Goal: Task Accomplishment & Management: Use online tool/utility

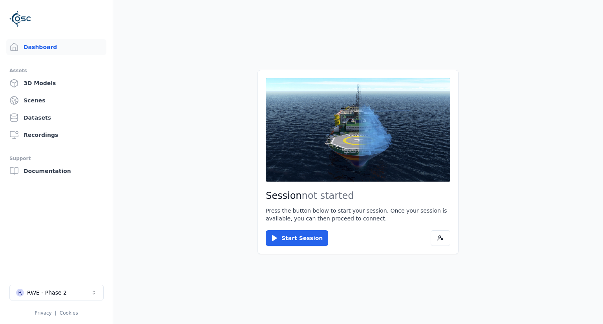
click at [440, 320] on main "Session not started Press the button below to start your session. Once your ses…" at bounding box center [358, 162] width 490 height 324
click at [185, 128] on main "Session not started Press the button below to start your session. Once your ses…" at bounding box center [358, 162] width 490 height 324
click at [221, 39] on main "Session not started Press the button below to start your session. Once your ses…" at bounding box center [358, 162] width 490 height 324
click at [175, 84] on main "Session not started Press the button below to start your session. Once your ses…" at bounding box center [358, 162] width 490 height 324
click at [280, 236] on button "Start Session" at bounding box center [297, 239] width 62 height 16
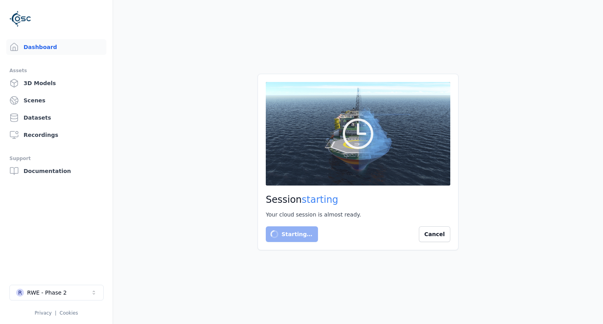
click at [225, 63] on main "Session starting Your cloud session is almost ready. Starting… Cancel" at bounding box center [358, 162] width 490 height 324
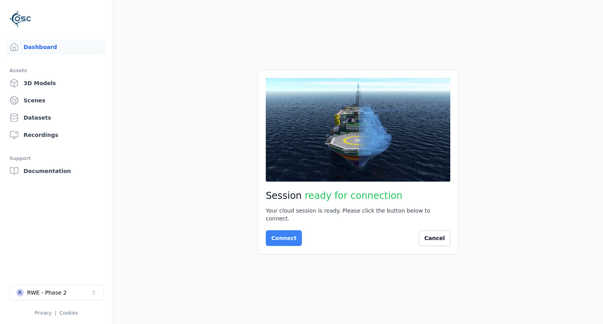
click at [279, 234] on button "Connect" at bounding box center [284, 239] width 36 height 16
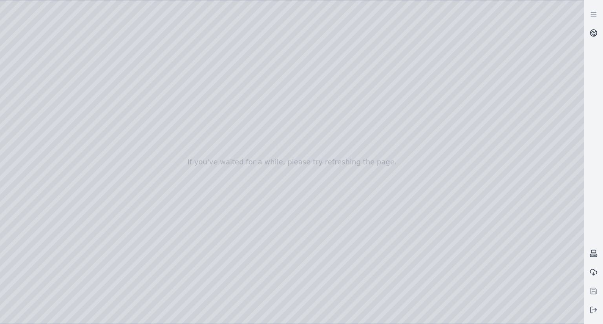
click at [40, 70] on div at bounding box center [292, 162] width 584 height 324
click at [44, 80] on div at bounding box center [292, 162] width 584 height 324
click at [60, 20] on div at bounding box center [292, 162] width 584 height 324
click at [593, 15] on icon at bounding box center [594, 14] width 8 height 8
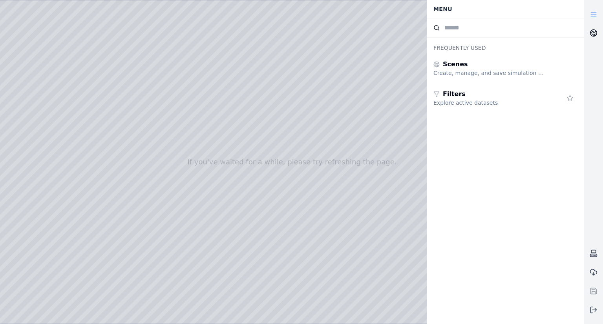
click at [590, 36] on icon at bounding box center [594, 33] width 8 height 8
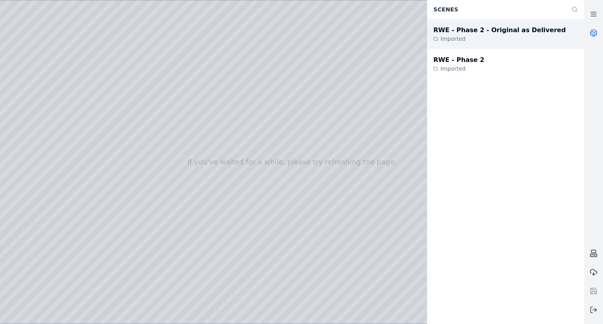
click at [491, 42] on div "Imported" at bounding box center [500, 39] width 132 height 8
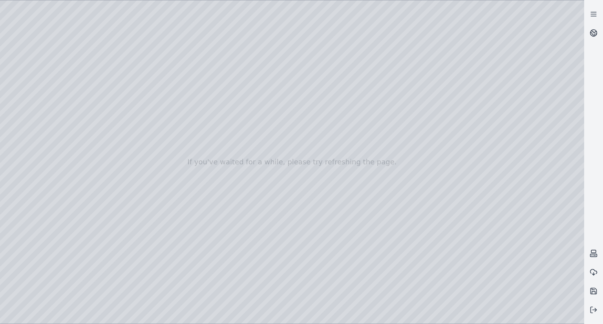
drag, startPoint x: 205, startPoint y: 194, endPoint x: 439, endPoint y: 265, distance: 244.7
drag, startPoint x: 276, startPoint y: 262, endPoint x: 332, endPoint y: 265, distance: 55.8
drag, startPoint x: 285, startPoint y: 260, endPoint x: 330, endPoint y: 260, distance: 44.4
drag, startPoint x: 243, startPoint y: 260, endPoint x: 258, endPoint y: 248, distance: 18.4
drag, startPoint x: 209, startPoint y: 241, endPoint x: 187, endPoint y: 299, distance: 61.4
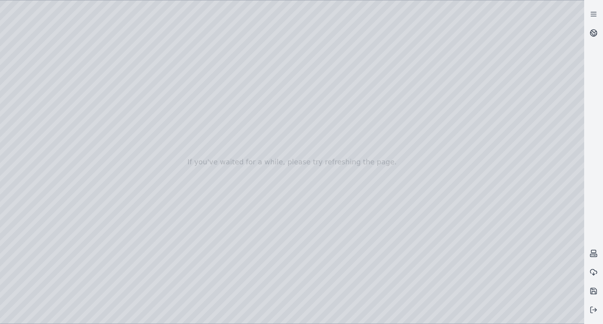
drag, startPoint x: 381, startPoint y: 190, endPoint x: 344, endPoint y: 249, distance: 69.2
drag, startPoint x: 357, startPoint y: 269, endPoint x: 293, endPoint y: 260, distance: 64.7
drag, startPoint x: 371, startPoint y: 258, endPoint x: 288, endPoint y: 252, distance: 83.8
drag, startPoint x: 282, startPoint y: 267, endPoint x: 209, endPoint y: 257, distance: 74.0
drag, startPoint x: 346, startPoint y: 272, endPoint x: 379, endPoint y: 253, distance: 38.2
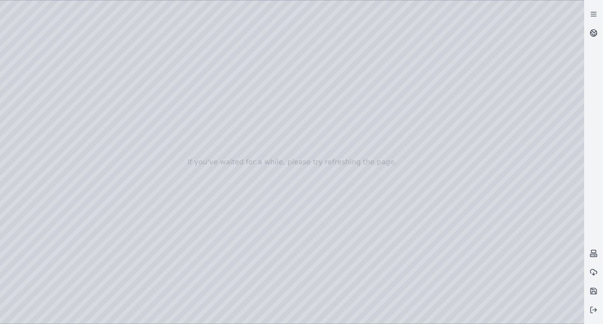
drag, startPoint x: 241, startPoint y: 259, endPoint x: 317, endPoint y: 245, distance: 77.5
drag, startPoint x: 191, startPoint y: 260, endPoint x: 247, endPoint y: 253, distance: 55.8
drag, startPoint x: 296, startPoint y: 253, endPoint x: 301, endPoint y: 252, distance: 5.2
drag, startPoint x: 212, startPoint y: 254, endPoint x: 307, endPoint y: 236, distance: 97.1
drag, startPoint x: 263, startPoint y: 233, endPoint x: 329, endPoint y: 233, distance: 66.0
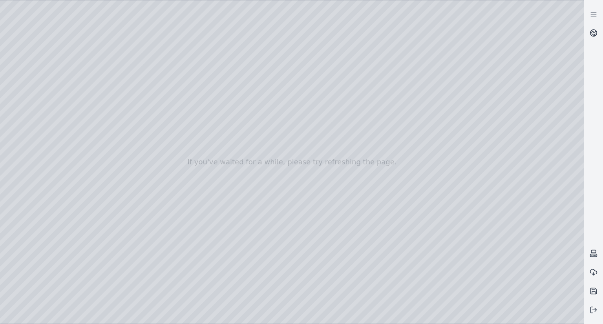
drag, startPoint x: 275, startPoint y: 266, endPoint x: 364, endPoint y: 231, distance: 96.0
drag, startPoint x: 296, startPoint y: 245, endPoint x: 198, endPoint y: 252, distance: 98.5
drag, startPoint x: 445, startPoint y: 199, endPoint x: 346, endPoint y: 213, distance: 99.5
drag, startPoint x: 339, startPoint y: 221, endPoint x: 327, endPoint y: 220, distance: 11.8
click at [35, 80] on div at bounding box center [292, 162] width 584 height 324
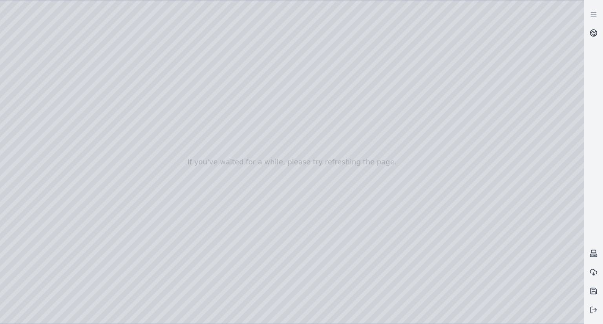
click at [109, 55] on div at bounding box center [292, 162] width 584 height 324
click at [62, 24] on div at bounding box center [292, 162] width 584 height 324
drag, startPoint x: 211, startPoint y: 236, endPoint x: 253, endPoint y: 230, distance: 42.0
drag, startPoint x: 310, startPoint y: 255, endPoint x: 241, endPoint y: 269, distance: 70.9
drag, startPoint x: 333, startPoint y: 249, endPoint x: 264, endPoint y: 271, distance: 72.0
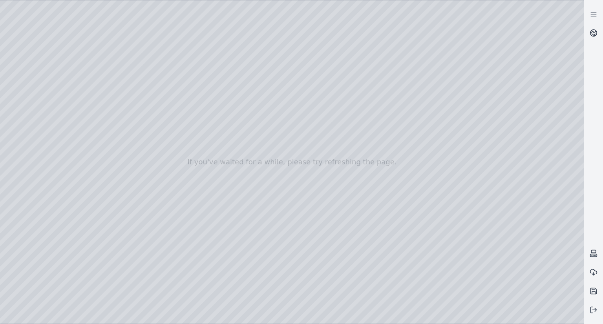
drag, startPoint x: 287, startPoint y: 217, endPoint x: 243, endPoint y: 228, distance: 45.1
click at [36, 84] on div at bounding box center [292, 162] width 584 height 324
click at [88, 70] on div at bounding box center [292, 162] width 584 height 324
click at [59, 19] on div at bounding box center [292, 162] width 584 height 324
click at [41, 79] on div at bounding box center [292, 162] width 584 height 324
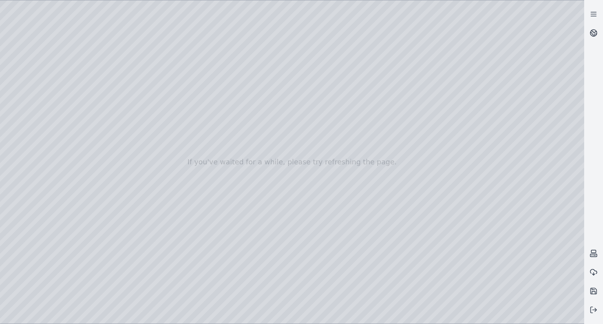
click at [86, 81] on div at bounding box center [292, 162] width 584 height 324
click at [105, 96] on div at bounding box center [292, 162] width 584 height 324
click at [102, 106] on div at bounding box center [292, 162] width 584 height 324
drag, startPoint x: 256, startPoint y: 206, endPoint x: 242, endPoint y: 221, distance: 20.8
click at [93, 117] on div at bounding box center [292, 162] width 584 height 324
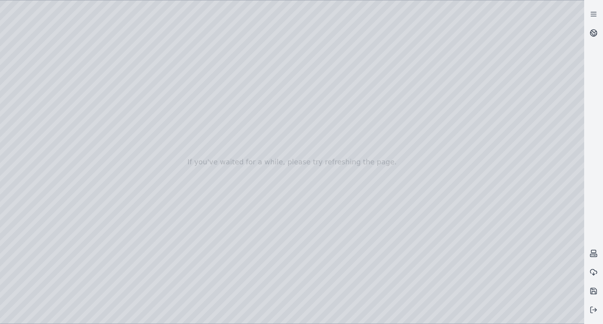
click at [97, 137] on div at bounding box center [292, 162] width 584 height 324
click at [61, 18] on div at bounding box center [292, 162] width 584 height 324
drag, startPoint x: 100, startPoint y: 126, endPoint x: 114, endPoint y: 125, distance: 14.2
drag, startPoint x: 155, startPoint y: 205, endPoint x: 192, endPoint y: 195, distance: 37.8
click at [27, 80] on div at bounding box center [292, 162] width 584 height 324
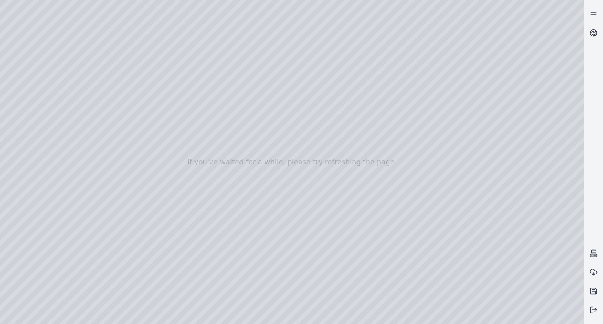
click at [62, 21] on div at bounding box center [292, 162] width 584 height 324
drag, startPoint x: 380, startPoint y: 238, endPoint x: 390, endPoint y: 233, distance: 11.2
drag, startPoint x: 342, startPoint y: 214, endPoint x: 304, endPoint y: 247, distance: 51.0
click at [298, 236] on div at bounding box center [292, 162] width 584 height 324
click at [283, 252] on div at bounding box center [292, 162] width 584 height 324
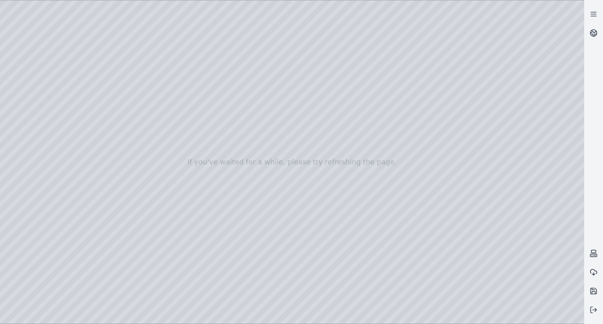
click at [257, 238] on div at bounding box center [292, 162] width 584 height 324
click at [268, 234] on div at bounding box center [292, 162] width 584 height 324
click at [304, 257] on div at bounding box center [292, 162] width 584 height 324
click at [381, 239] on div at bounding box center [292, 162] width 584 height 324
click at [596, 18] on link at bounding box center [593, 14] width 19 height 19
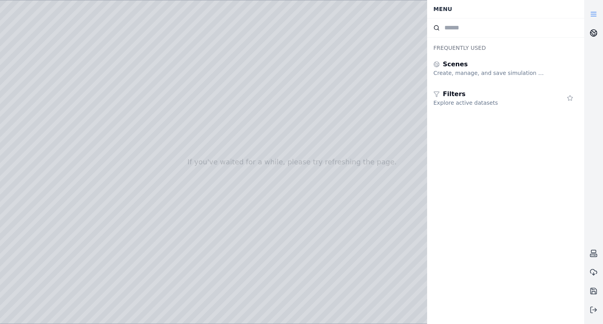
click at [595, 35] on icon at bounding box center [594, 33] width 8 height 8
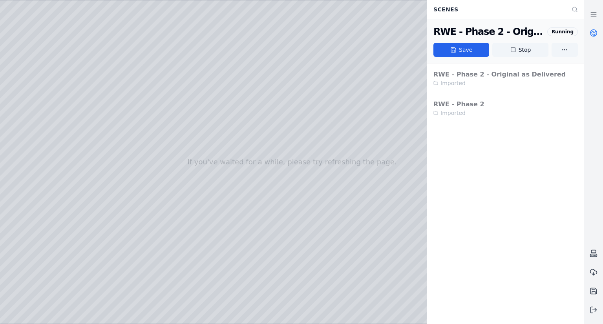
click at [592, 15] on icon at bounding box center [594, 14] width 8 height 8
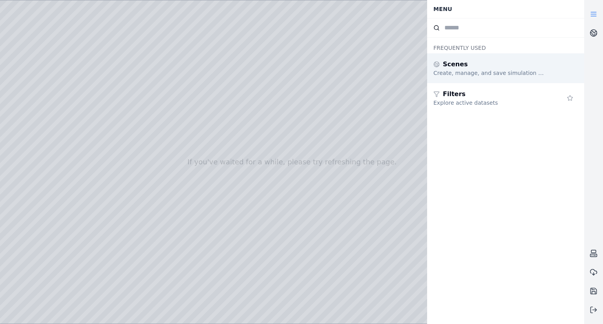
click at [488, 67] on div "Scenes" at bounding box center [490, 64] width 113 height 9
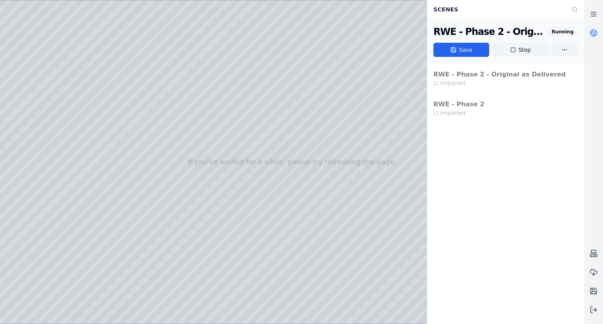
click at [393, 129] on div at bounding box center [292, 162] width 584 height 324
click at [595, 32] on icon at bounding box center [594, 31] width 5 height 3
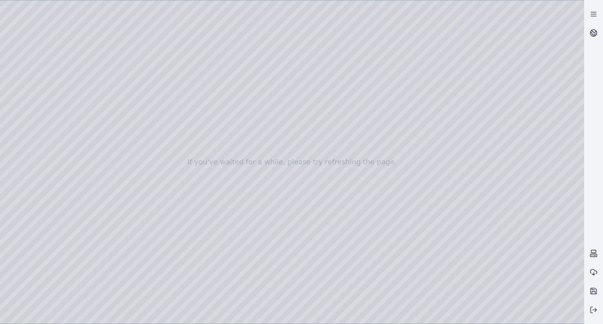
drag, startPoint x: 284, startPoint y: 299, endPoint x: 290, endPoint y: 261, distance: 38.6
drag, startPoint x: 393, startPoint y: 205, endPoint x: 411, endPoint y: 209, distance: 18.9
click at [411, 209] on div at bounding box center [292, 162] width 584 height 324
drag, startPoint x: 330, startPoint y: 238, endPoint x: 364, endPoint y: 220, distance: 37.6
drag, startPoint x: 292, startPoint y: 242, endPoint x: 285, endPoint y: 258, distance: 17.4
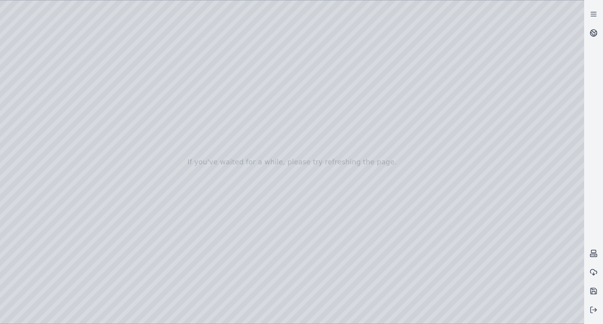
drag, startPoint x: 280, startPoint y: 237, endPoint x: 267, endPoint y: 277, distance: 41.7
drag, startPoint x: 304, startPoint y: 224, endPoint x: 254, endPoint y: 288, distance: 81.2
drag, startPoint x: 285, startPoint y: 225, endPoint x: 244, endPoint y: 278, distance: 66.9
drag, startPoint x: 222, startPoint y: 225, endPoint x: 264, endPoint y: 225, distance: 41.6
drag, startPoint x: 262, startPoint y: 235, endPoint x: 212, endPoint y: 218, distance: 52.5
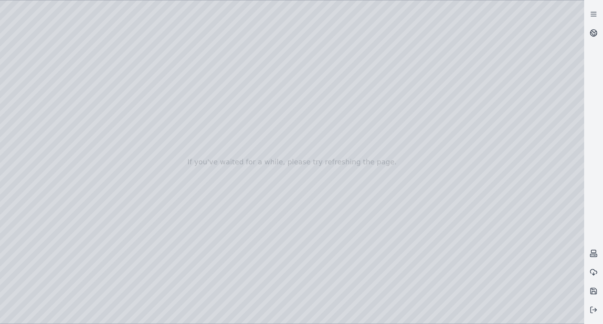
drag, startPoint x: 293, startPoint y: 229, endPoint x: 305, endPoint y: 221, distance: 14.4
drag, startPoint x: 254, startPoint y: 214, endPoint x: 265, endPoint y: 214, distance: 11.0
drag, startPoint x: 250, startPoint y: 266, endPoint x: 262, endPoint y: 253, distance: 17.8
drag, startPoint x: 291, startPoint y: 256, endPoint x: 394, endPoint y: 225, distance: 108.3
drag, startPoint x: 275, startPoint y: 231, endPoint x: 346, endPoint y: 234, distance: 71.1
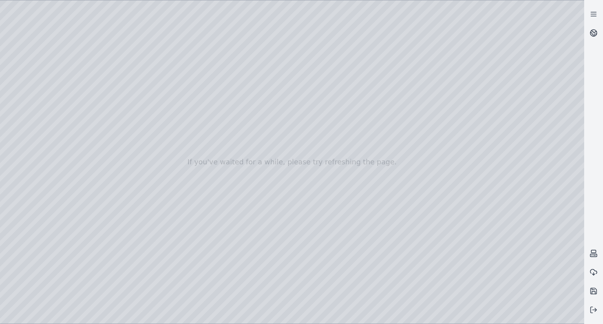
drag, startPoint x: 319, startPoint y: 240, endPoint x: 290, endPoint y: 243, distance: 29.2
drag, startPoint x: 373, startPoint y: 225, endPoint x: 304, endPoint y: 227, distance: 69.5
drag, startPoint x: 344, startPoint y: 233, endPoint x: 321, endPoint y: 234, distance: 23.2
click at [386, 230] on div at bounding box center [292, 162] width 584 height 324
drag, startPoint x: 409, startPoint y: 234, endPoint x: 399, endPoint y: 244, distance: 14.4
